Goal: Transaction & Acquisition: Purchase product/service

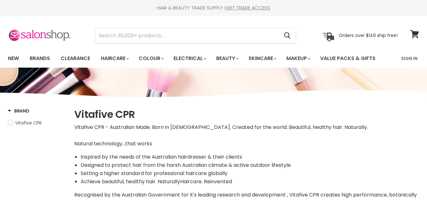
select select "manual"
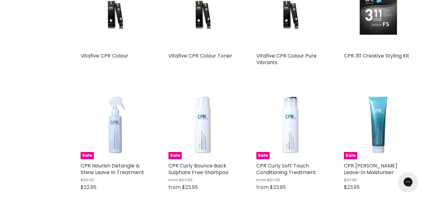
scroll to position [1484, 0]
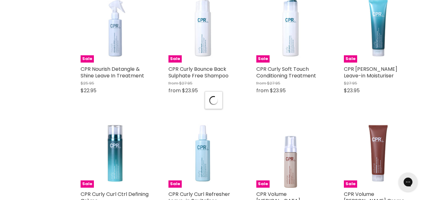
scroll to position [1560, 0]
select select "manual"
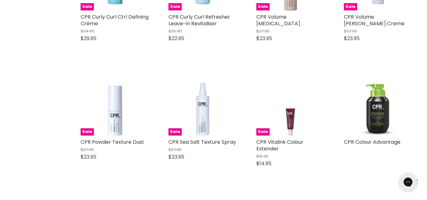
scroll to position [1749, 0]
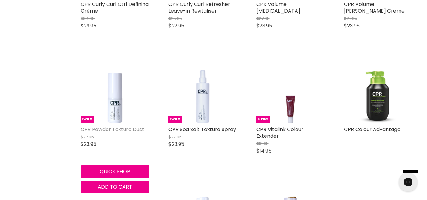
click at [123, 130] on link "CPR Powder Texture Dust" at bounding box center [113, 129] width 64 height 7
